Goal: Task Accomplishment & Management: Complete application form

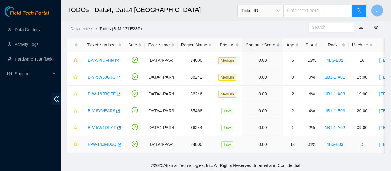
click at [110, 143] on link "B-W-14JMD6Q" at bounding box center [102, 144] width 29 height 5
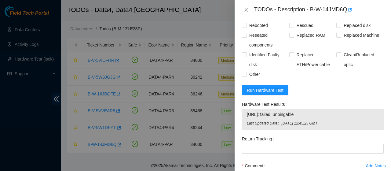
scroll to position [401, 0]
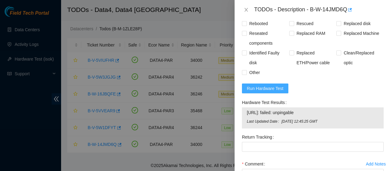
click at [267, 92] on span "Run Hardware Test" at bounding box center [265, 88] width 37 height 7
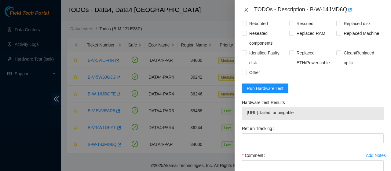
click at [244, 10] on icon "close" at bounding box center [246, 9] width 5 height 5
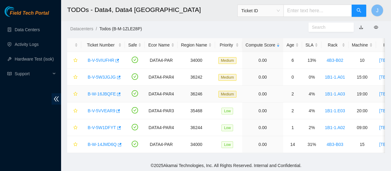
scroll to position [161, 0]
click at [100, 76] on link "B-V-5W3JGJG" at bounding box center [102, 76] width 28 height 5
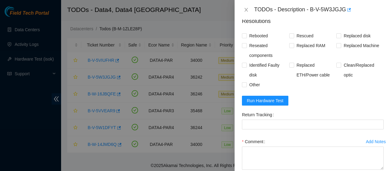
scroll to position [420, 0]
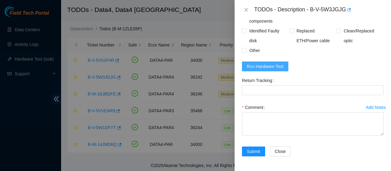
click at [274, 70] on span "Run Hardware Test" at bounding box center [265, 66] width 37 height 7
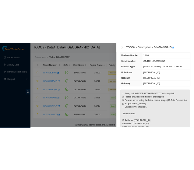
scroll to position [32, 0]
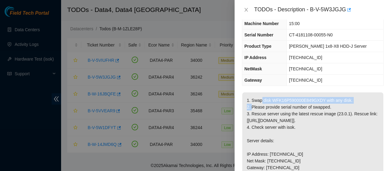
drag, startPoint x: 251, startPoint y: 113, endPoint x: 358, endPoint y: 113, distance: 106.3
copy p "Swap disk WFK16P590000E849GXDY with any disk."
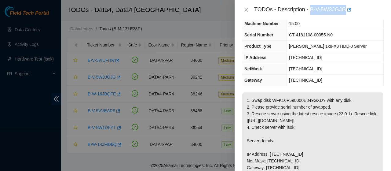
drag, startPoint x: 309, startPoint y: 9, endPoint x: 341, endPoint y: 9, distance: 31.4
click at [341, 9] on div "TODOs - Description - B-V-5W3JGJG" at bounding box center [318, 10] width 129 height 10
copy div "B-V-5W3JGJG"
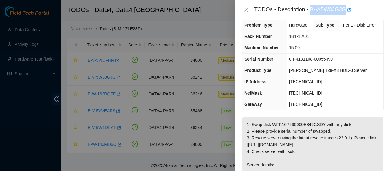
scroll to position [0, 0]
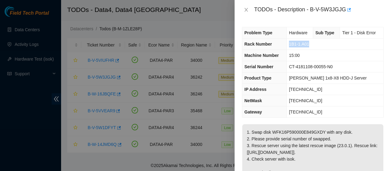
drag, startPoint x: 310, startPoint y: 45, endPoint x: 288, endPoint y: 45, distance: 22.0
click at [288, 45] on td "1B1-1.A01" at bounding box center [334, 43] width 97 height 11
copy span "1B1-1.A01"
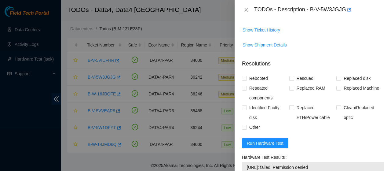
scroll to position [394, 0]
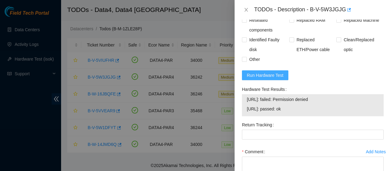
click at [262, 78] on span "Run Hardware Test" at bounding box center [265, 75] width 37 height 7
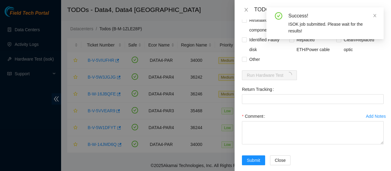
click at [244, 12] on input "Rebooted" at bounding box center [244, 10] width 4 height 4
checkbox input "true"
click at [290, 12] on input "Rescued" at bounding box center [291, 10] width 4 height 4
checkbox input "true"
click at [244, 61] on input "Other" at bounding box center [244, 59] width 4 height 4
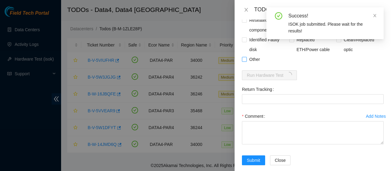
checkbox input "true"
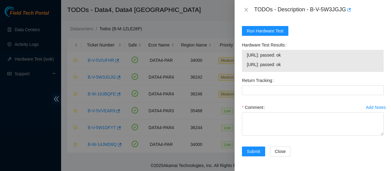
scroll to position [463, 0]
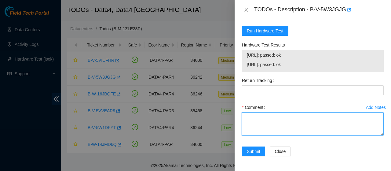
click at [299, 119] on textarea "Comment" at bounding box center [313, 123] width 142 height 23
paste textarea "Swapped disk WFK16P590000E849GXDY with the disk with SN: WFK16PCM. Rescued and …"
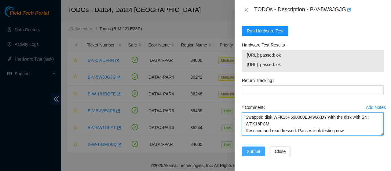
type textarea "Swapped disk WFK16P590000E849GXDY with the disk with SN: WFK16PCM. Rescued and …"
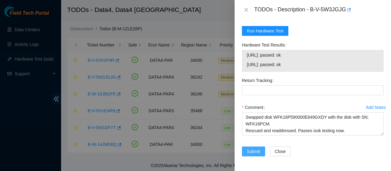
click at [256, 151] on span "Submit" at bounding box center [253, 151] width 13 height 7
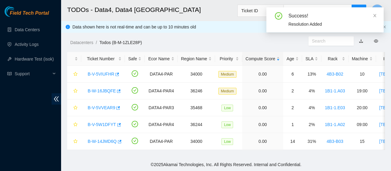
scroll to position [0, 0]
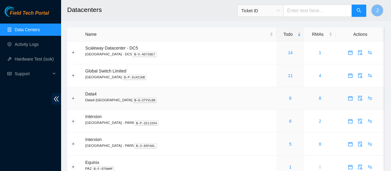
click at [280, 99] on div "6" at bounding box center [290, 98] width 21 height 7
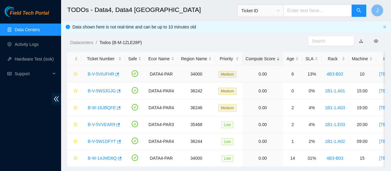
click at [104, 75] on link "B-V-5VIUFHR" at bounding box center [101, 73] width 27 height 5
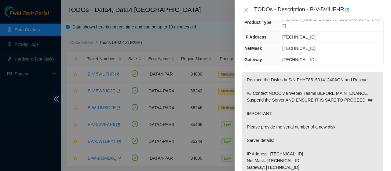
scroll to position [61, 0]
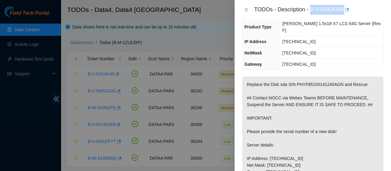
drag, startPoint x: 309, startPoint y: 9, endPoint x: 340, endPoint y: 12, distance: 31.9
click at [340, 12] on div "TODOs - Description - B-V-5VIUFHR" at bounding box center [318, 10] width 129 height 10
copy div "B-V-5VIUFHR"
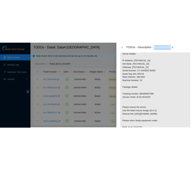
scroll to position [184, 0]
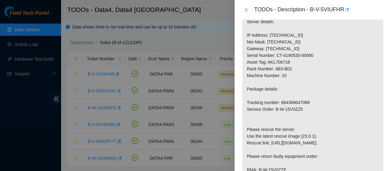
click at [303, 100] on p "Replace the Disk sda S/N PHYF85150141240AGN and Rescue ## Contact NOCC via Webe…" at bounding box center [312, 95] width 141 height 285
copy p "884369647088"
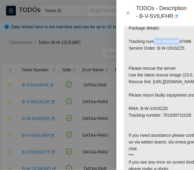
scroll to position [314, 0]
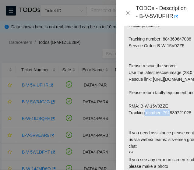
drag, startPoint x: 141, startPoint y: 126, endPoint x: 170, endPoint y: 125, distance: 29.7
click at [170, 125] on p "Replace the Disk sda S/N PHYF85150141240AGN and Rescue ## Contact NOCC via Webe…" at bounding box center [165, 32] width 82 height 338
copy p "B-W-15V0ZZE"
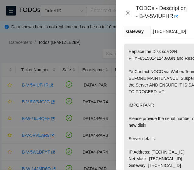
scroll to position [127, 0]
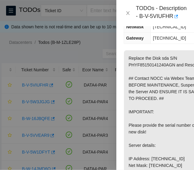
copy p "PHYF85150141240AGN"
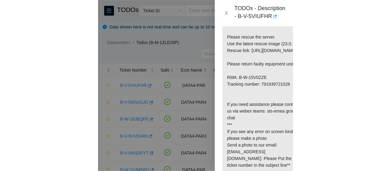
scroll to position [343, 0]
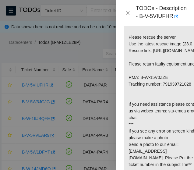
click at [172, 105] on p "Replace the Disk sda S/N PHYF85150141240AGN and Rescue ## Contact NOCC via Webe…" at bounding box center [165, 4] width 82 height 338
copy p "791939721028"
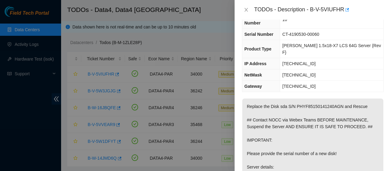
scroll to position [0, 0]
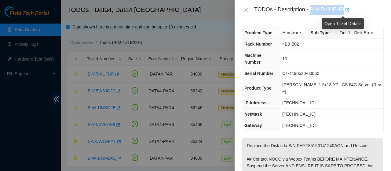
drag, startPoint x: 308, startPoint y: 9, endPoint x: 341, endPoint y: 11, distance: 33.3
click at [341, 11] on div "TODOs - Description - B-V-5VIUFHR" at bounding box center [318, 10] width 129 height 10
copy div "B-V-5VIUFHR"
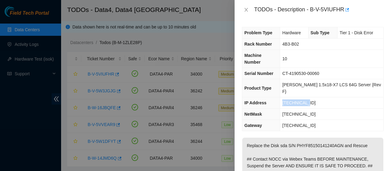
drag, startPoint x: 311, startPoint y: 90, endPoint x: 281, endPoint y: 93, distance: 30.0
click at [281, 97] on tr "IP Address 2.16.89.206" at bounding box center [312, 102] width 141 height 11
copy tr "[TECHNICAL_ID]"
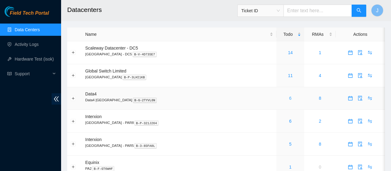
click at [289, 99] on link "6" at bounding box center [290, 98] width 2 height 5
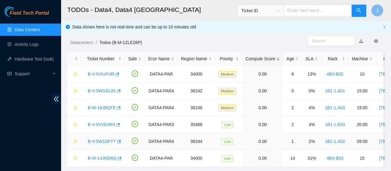
click at [100, 141] on link "B-V-5W1DFYT" at bounding box center [102, 141] width 28 height 5
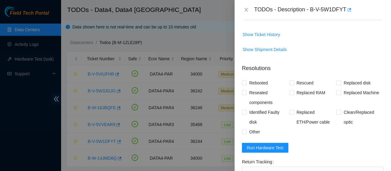
scroll to position [381, 0]
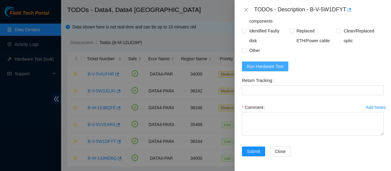
click at [275, 65] on span "Run Hardware Test" at bounding box center [265, 66] width 37 height 7
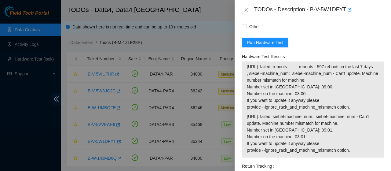
scroll to position [386, 0]
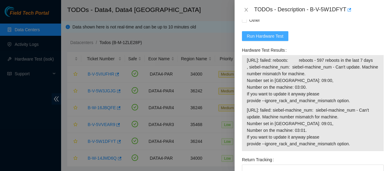
click at [267, 39] on span "Run Hardware Test" at bounding box center [265, 36] width 37 height 7
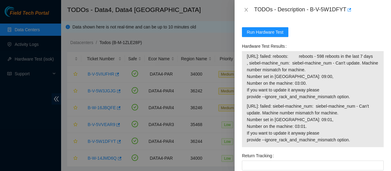
scroll to position [391, 0]
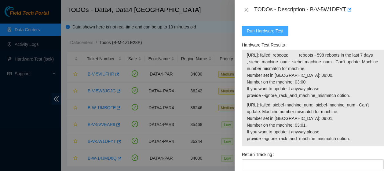
click at [269, 34] on span "Run Hardware Test" at bounding box center [265, 30] width 37 height 7
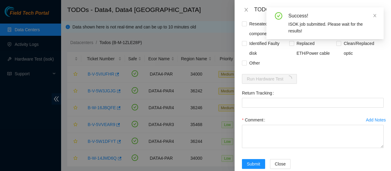
scroll to position [343, 0]
click at [375, 16] on icon "close" at bounding box center [374, 15] width 4 height 4
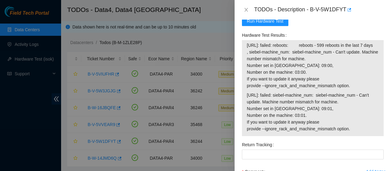
scroll to position [405, 0]
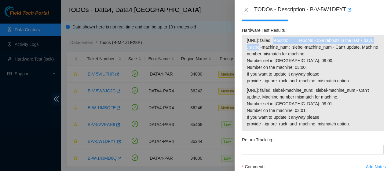
drag, startPoint x: 275, startPoint y: 66, endPoint x: 285, endPoint y: 72, distance: 10.9
click at [285, 72] on span "95.100.203.20: failed: reboots: reboots - 599 reboots in the last 7 days , sieb…" at bounding box center [313, 60] width 132 height 47
copy span "failed: reboots: reboots - 599 reboots in the last 7 days"
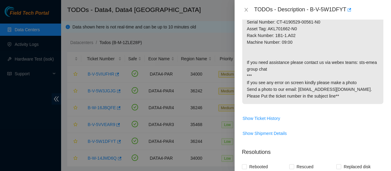
scroll to position [190, 0]
click at [254, 122] on span "Show Ticket History" at bounding box center [261, 118] width 38 height 7
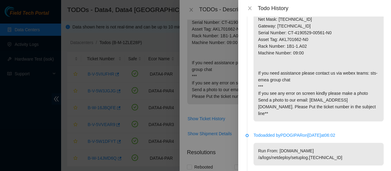
scroll to position [0, 0]
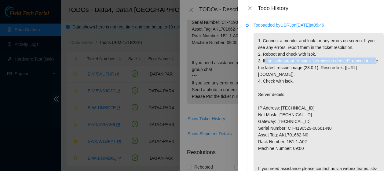
drag, startPoint x: 262, startPoint y: 67, endPoint x: 370, endPoint y: 65, distance: 107.5
click at [370, 65] on p "1. Connect a monitor and look for any errors on screen. If you see any errors, …" at bounding box center [318, 125] width 130 height 184
copy p "If the isok output remains "permission denied", rescue it."
click at [248, 8] on icon "close" at bounding box center [249, 8] width 5 height 5
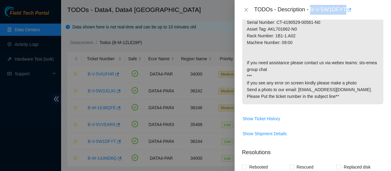
drag, startPoint x: 308, startPoint y: 9, endPoint x: 347, endPoint y: 11, distance: 38.5
click at [347, 11] on div "TODOs - Description - B-V-5W1DFYT" at bounding box center [318, 10] width 129 height 10
copy div "B-V-5W1DFYT"
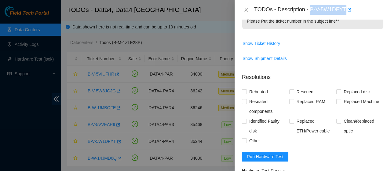
scroll to position [265, 0]
click at [272, 47] on span "Show Ticket History" at bounding box center [261, 43] width 38 height 7
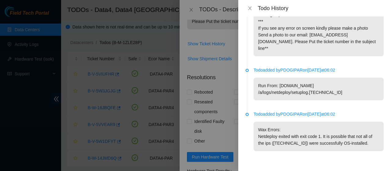
scroll to position [180, 0]
click at [250, 7] on icon "close" at bounding box center [249, 8] width 5 height 5
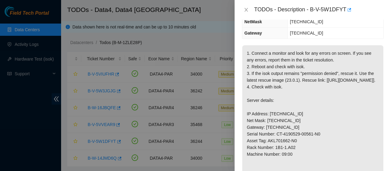
scroll to position [78, 0]
drag, startPoint x: 309, startPoint y: 10, endPoint x: 353, endPoint y: 9, distance: 44.0
click at [353, 9] on div "TODOs - Description - B-V-5W1DFYT" at bounding box center [318, 10] width 129 height 10
copy div "B-V-5W1DFYT"
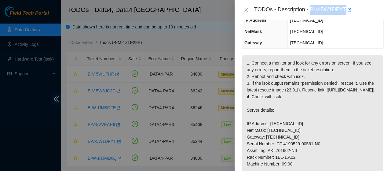
scroll to position [69, 0]
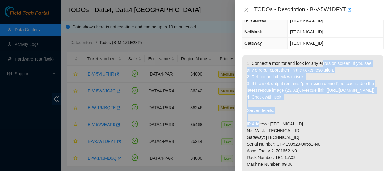
drag, startPoint x: 282, startPoint y: 110, endPoint x: 319, endPoint y: 70, distance: 54.2
click at [319, 70] on p "1. Connect a monitor and look for any errors on screen. If you see any errors, …" at bounding box center [312, 140] width 141 height 170
copy p "errors on screen. If you see any errors, report them in the ticket resolution. …"
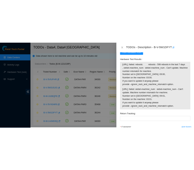
scroll to position [402, 0]
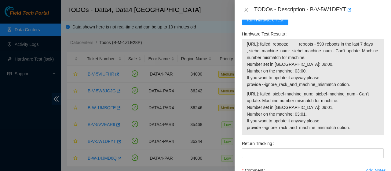
drag, startPoint x: 352, startPoint y: 115, endPoint x: 278, endPoint y: 93, distance: 77.0
click at [278, 88] on span "95.100.203.20: failed: reboots: reboots - 599 reboots in the last 7 days , sieb…" at bounding box center [313, 64] width 132 height 47
click at [269, 76] on span "95.100.203.20: failed: reboots: reboots - 599 reboots in the last 7 days , sieb…" at bounding box center [313, 64] width 132 height 47
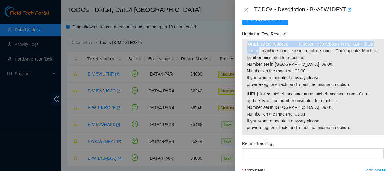
drag, startPoint x: 269, startPoint y: 76, endPoint x: 245, endPoint y: 72, distance: 24.2
click at [245, 72] on div "95.100.203.20: failed: reboots: reboots - 599 reboots in the last 7 days , sieb…" at bounding box center [313, 87] width 142 height 96
copy span "95.100.203.20: failed: reboots: reboots - 599 reboots in the last 7 days"
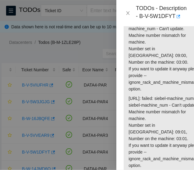
scroll to position [661, 0]
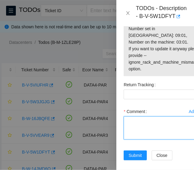
click at [161, 123] on textarea "Comment" at bounding box center [165, 128] width 83 height 23
paste textarea "Checked with ticket owner, Umesh, that, despite Permission Denied not showing, …"
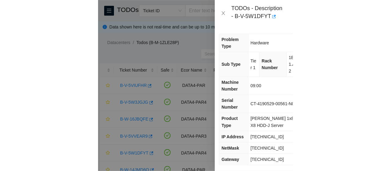
scroll to position [0, 20]
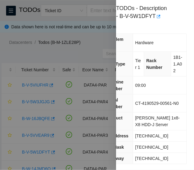
type textarea "Checked with ticket owner, Umesh, that, despite Permission Denied not showing, …"
click at [183, 64] on span "1B1-1.A02" at bounding box center [178, 64] width 9 height 18
drag, startPoint x: 184, startPoint y: 64, endPoint x: 175, endPoint y: 57, distance: 11.5
click at [175, 57] on span "1B1-1.A02" at bounding box center [178, 64] width 9 height 18
copy span "1B1-1.A02"
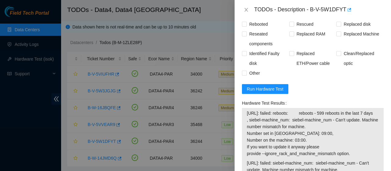
scroll to position [334, 0]
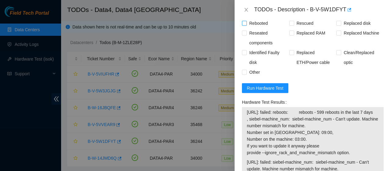
click at [244, 25] on input "Rebooted" at bounding box center [244, 23] width 4 height 4
checkbox input "true"
click at [290, 25] on input "Rescued" at bounding box center [291, 23] width 4 height 4
checkbox input "true"
click at [243, 74] on input "Other" at bounding box center [244, 72] width 4 height 4
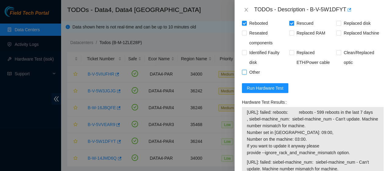
checkbox input "true"
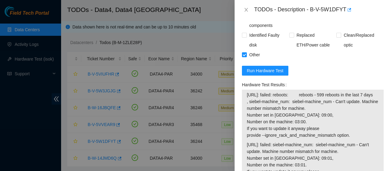
scroll to position [351, 0]
click at [278, 74] on span "Run Hardware Test" at bounding box center [265, 70] width 37 height 7
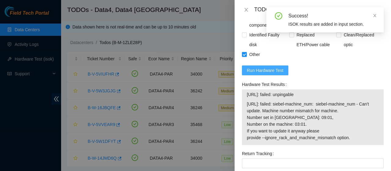
click at [265, 74] on span "Run Hardware Test" at bounding box center [265, 70] width 37 height 7
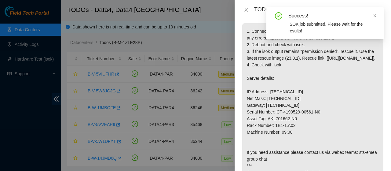
scroll to position [101, 0]
drag, startPoint x: 270, startPoint y: 104, endPoint x: 288, endPoint y: 106, distance: 18.4
click at [288, 106] on p "1. Connect a monitor and look for any errors on screen. If you see any errors, …" at bounding box center [312, 108] width 141 height 170
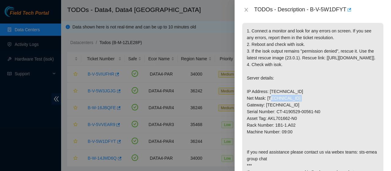
drag, startPoint x: 269, startPoint y: 105, endPoint x: 303, endPoint y: 104, distance: 33.6
click at [303, 104] on p "1. Connect a monitor and look for any errors on screen. If you see any errors, …" at bounding box center [312, 108] width 141 height 170
copy p "[TECHNICAL_ID]"
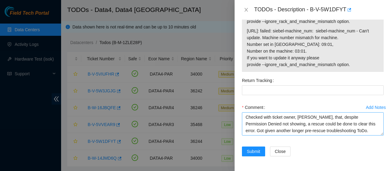
scroll to position [13, 0]
click at [354, 131] on textarea "Checked with ticket owner, Umesh, that, despite Permission Denied not showing, …" at bounding box center [313, 123] width 142 height 23
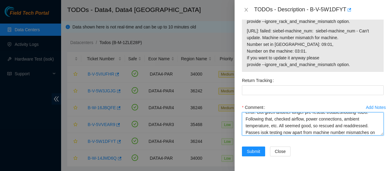
scroll to position [25, 0]
type textarea "Checked with ticket owner, Umesh, that, despite Permission Denied not showing, …"
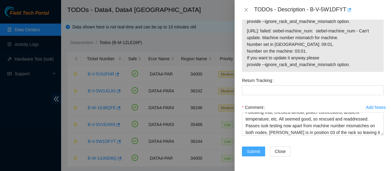
click at [260, 150] on span "Submit" at bounding box center [253, 151] width 13 height 7
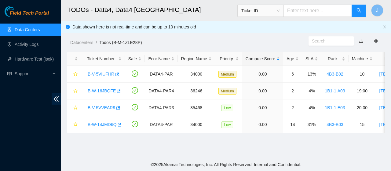
scroll to position [182, 0]
click at [106, 107] on link "B-V-5VVEAR9" at bounding box center [101, 107] width 27 height 5
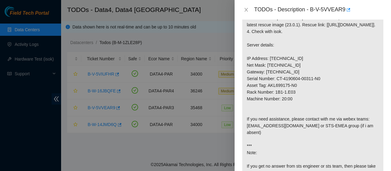
scroll to position [144, 0]
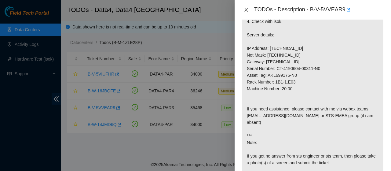
click at [247, 12] on icon "close" at bounding box center [246, 9] width 5 height 5
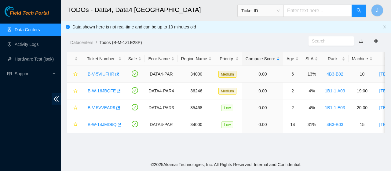
scroll to position [146, 0]
click at [103, 91] on link "B-W-16JBQFE" at bounding box center [102, 90] width 28 height 5
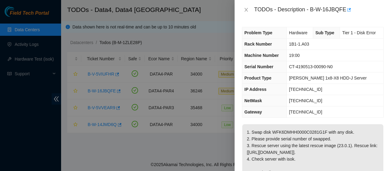
scroll to position [66, 0]
